Goal: Task Accomplishment & Management: Manage account settings

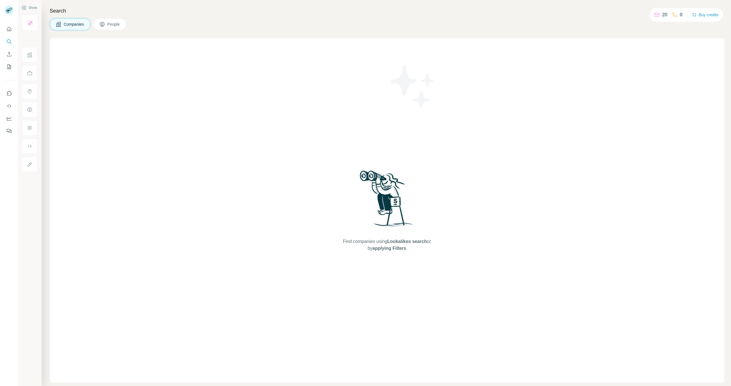
click at [168, 23] on div "Companies People" at bounding box center [387, 24] width 674 height 12
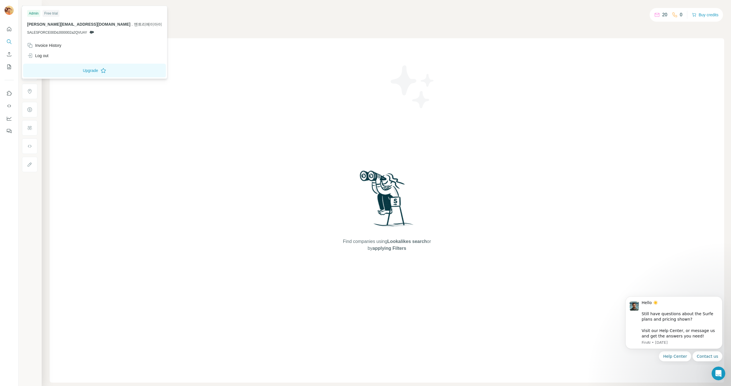
click at [55, 12] on div "Free trial" at bounding box center [51, 13] width 17 height 7
click at [57, 70] on button "Upgrade" at bounding box center [94, 71] width 143 height 14
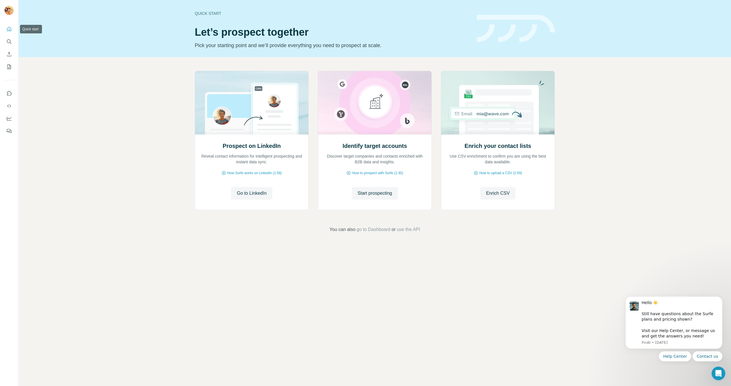
click at [11, 31] on icon "Quick start" at bounding box center [9, 29] width 6 height 6
click at [9, 31] on icon "Quick start" at bounding box center [9, 29] width 4 height 4
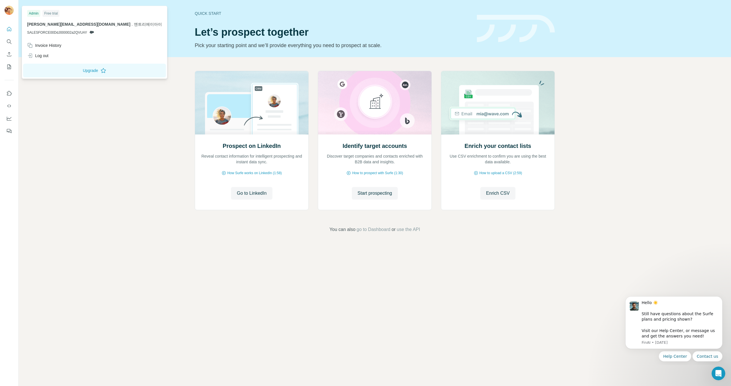
click at [10, 13] on img at bounding box center [9, 10] width 9 height 9
click at [33, 13] on div "Admin" at bounding box center [33, 13] width 13 height 7
click at [52, 13] on div "Free trial" at bounding box center [51, 13] width 17 height 7
click at [61, 46] on div "Invoice History" at bounding box center [44, 46] width 34 height 6
click at [92, 371] on button "Close" at bounding box center [94, 368] width 18 height 10
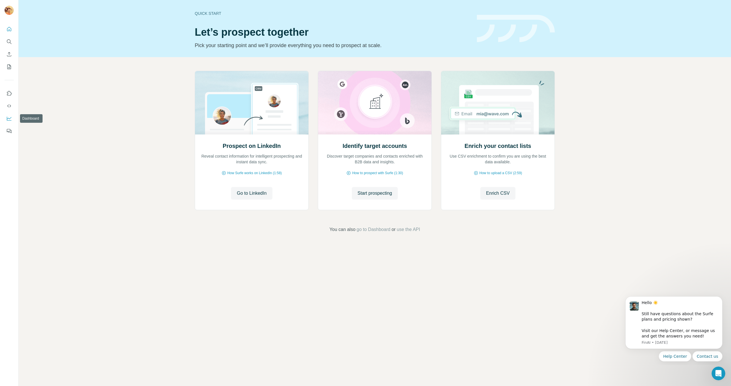
click at [11, 118] on icon "Dashboard" at bounding box center [9, 118] width 5 height 2
